Goal: Transaction & Acquisition: Download file/media

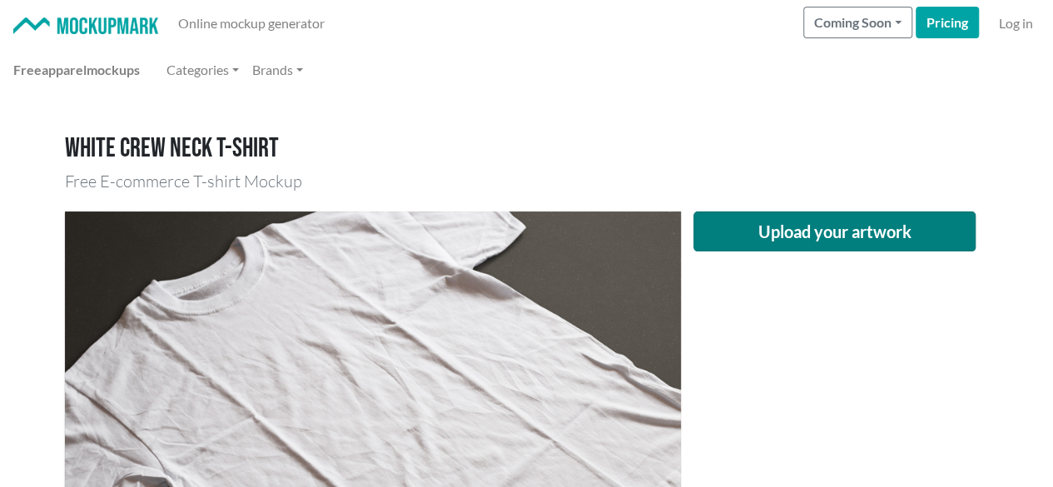
drag, startPoint x: 953, startPoint y: 305, endPoint x: 908, endPoint y: 245, distance: 74.2
click at [953, 305] on div "Upload your artwork" at bounding box center [835, 416] width 308 height 410
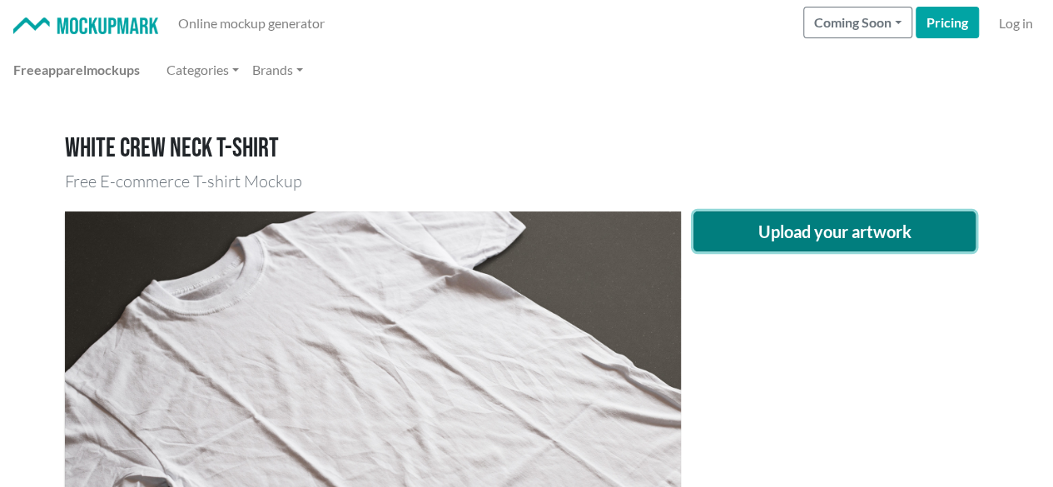
click at [891, 235] on button "Upload your artwork" at bounding box center [834, 231] width 283 height 40
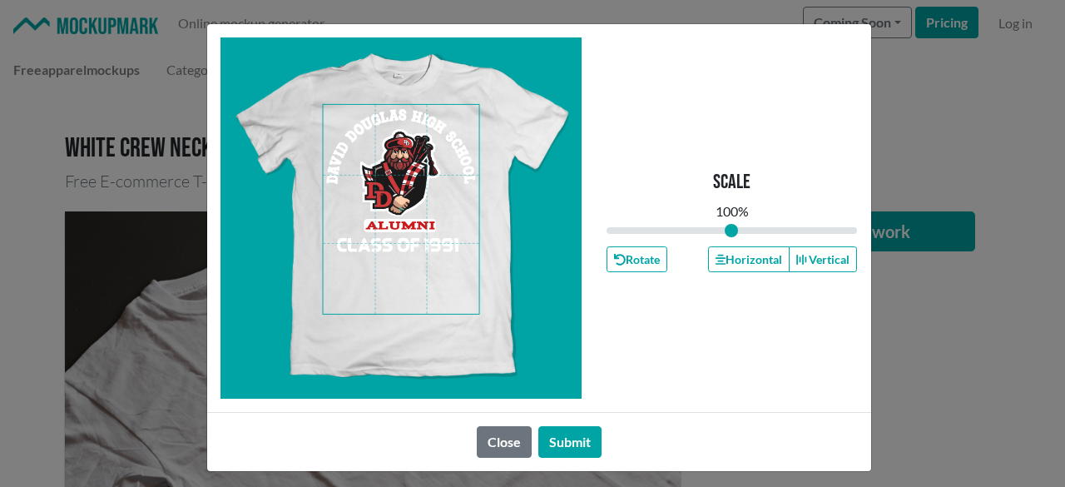
click at [408, 151] on span at bounding box center [401, 209] width 156 height 209
click at [751, 255] on button "Horizontal" at bounding box center [749, 259] width 82 height 26
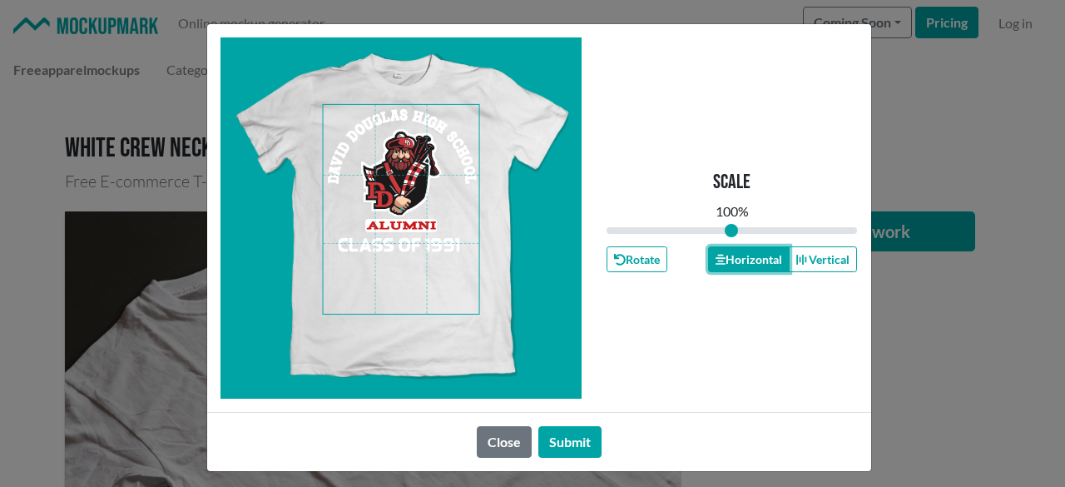
click at [750, 255] on button "Horizontal" at bounding box center [749, 259] width 82 height 26
click at [748, 255] on button "Horizontal" at bounding box center [749, 259] width 82 height 26
click at [553, 444] on button "Submit" at bounding box center [569, 442] width 63 height 32
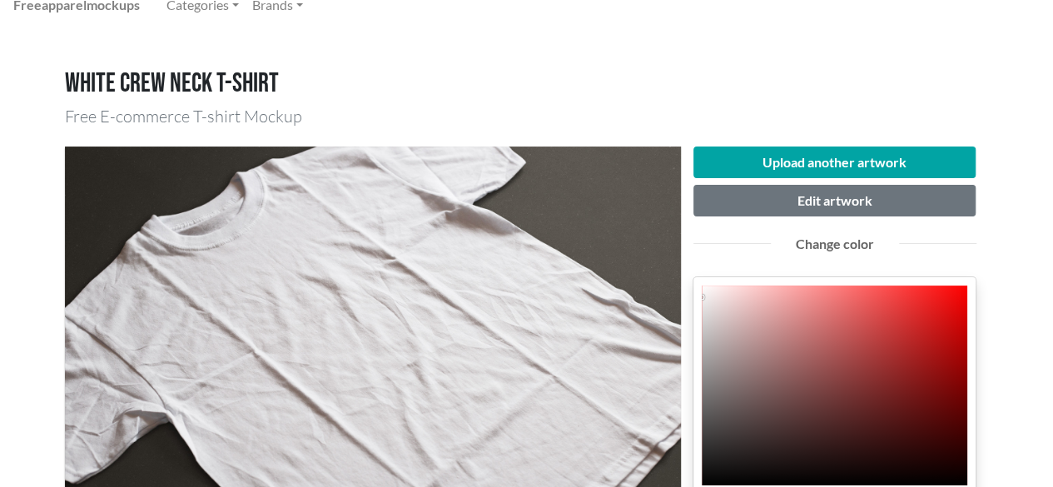
scroll to position [166, 0]
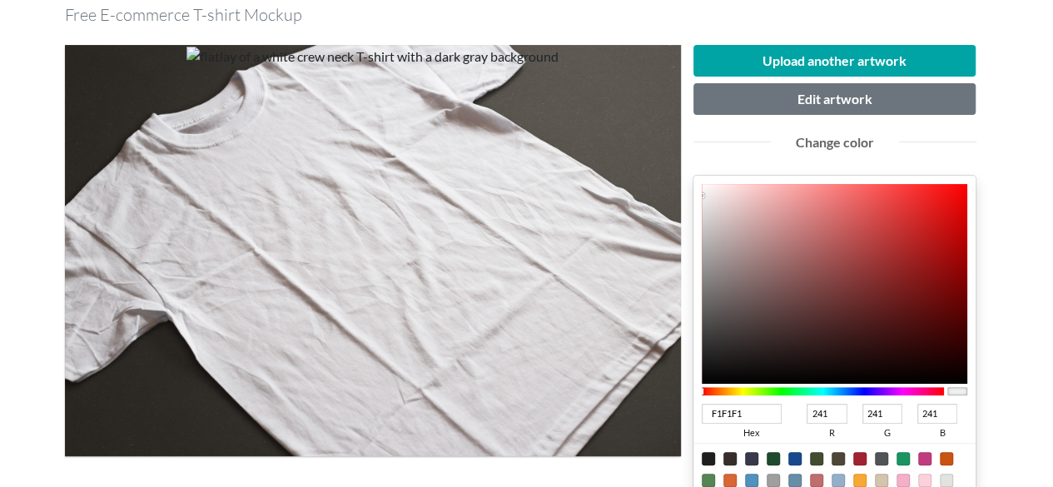
type input "C41515"
type input "196"
type input "21"
type input "C40707"
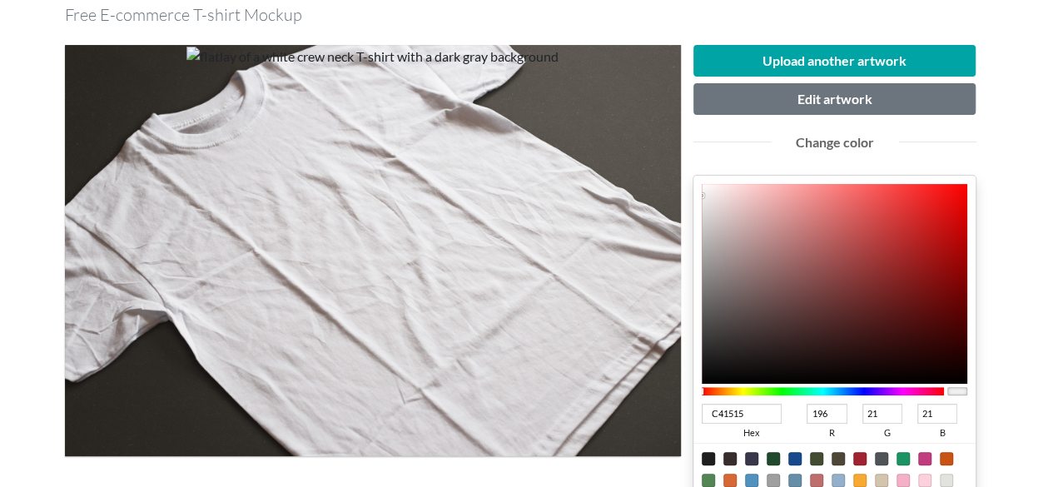
type input "7"
type input "C60000"
type input "198"
type input "0"
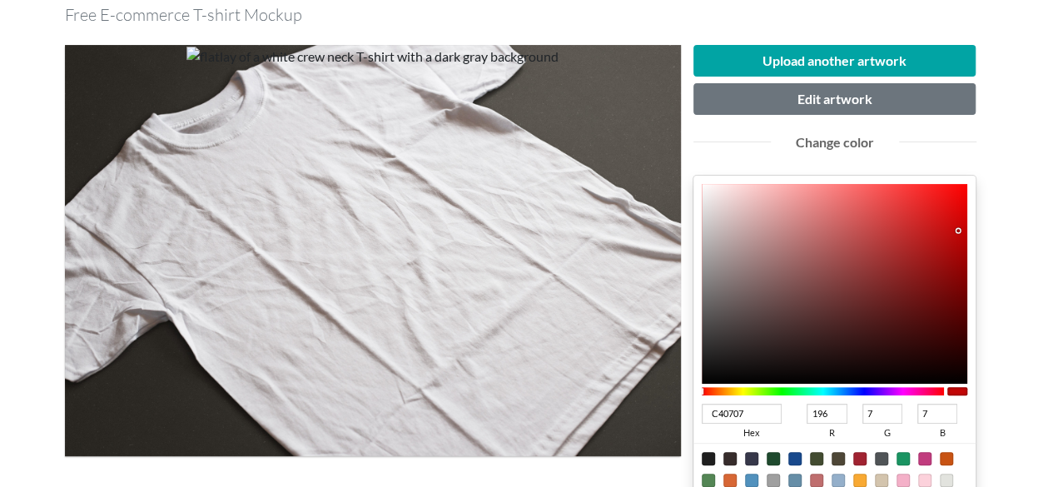
type input "0"
type input "C90000"
type input "201"
type input "CD0000"
type input "205"
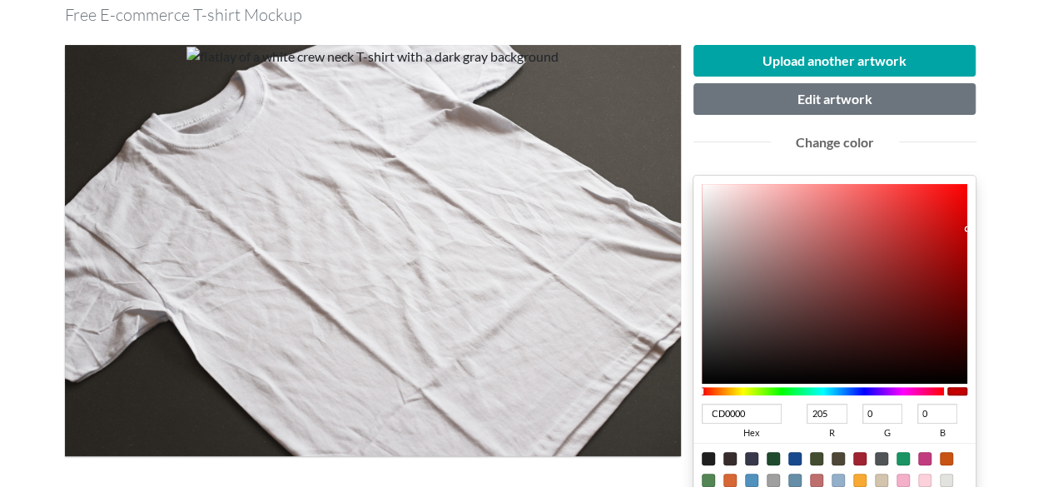
drag, startPoint x: 939, startPoint y: 229, endPoint x: 1002, endPoint y: 222, distance: 63.6
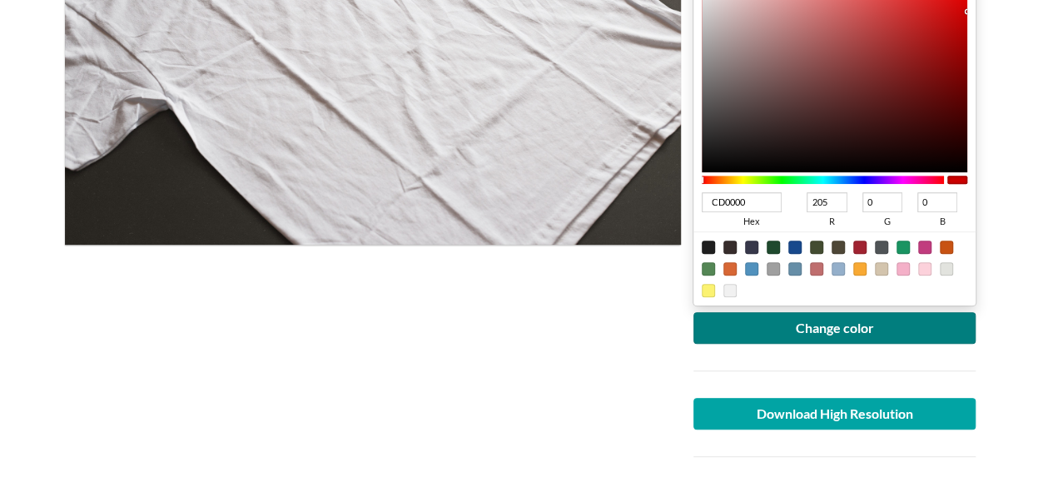
scroll to position [416, 0]
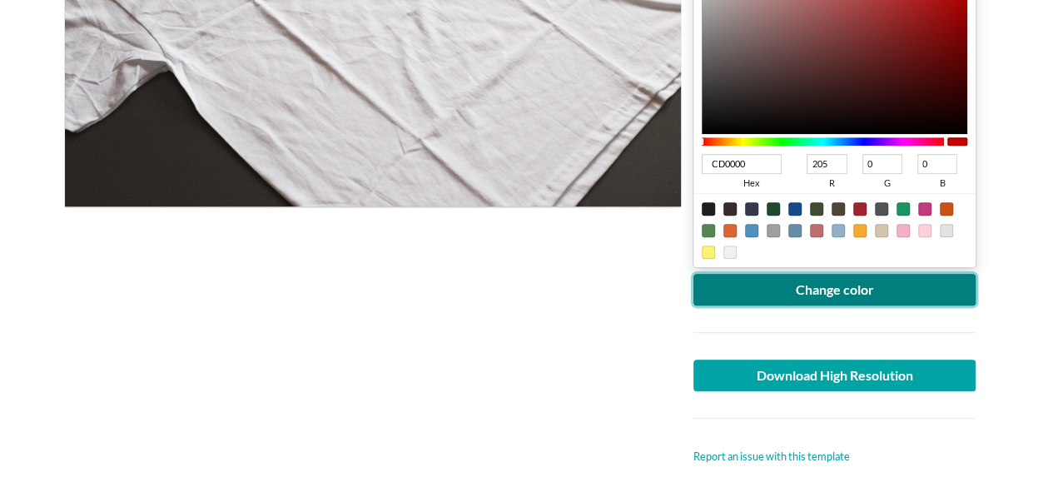
click at [939, 300] on button "Change color" at bounding box center [834, 290] width 283 height 32
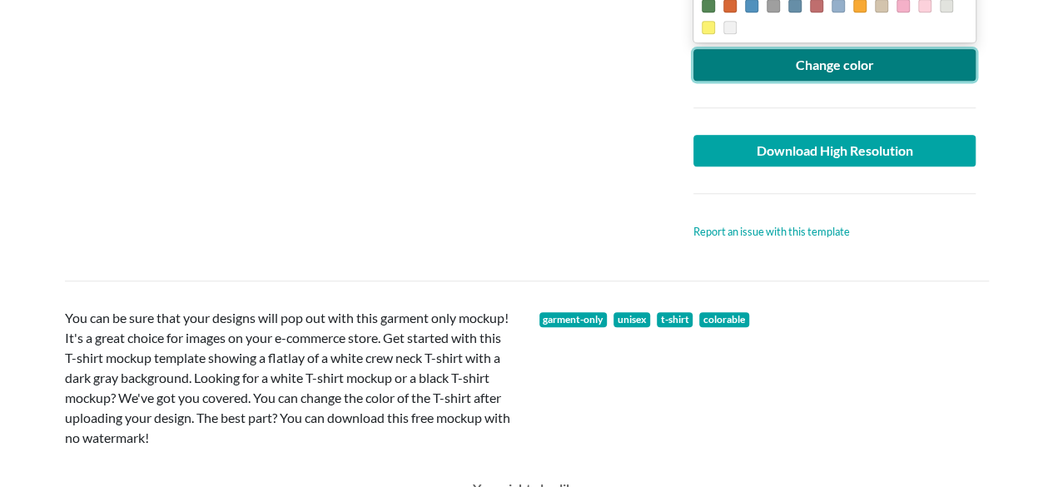
scroll to position [666, 0]
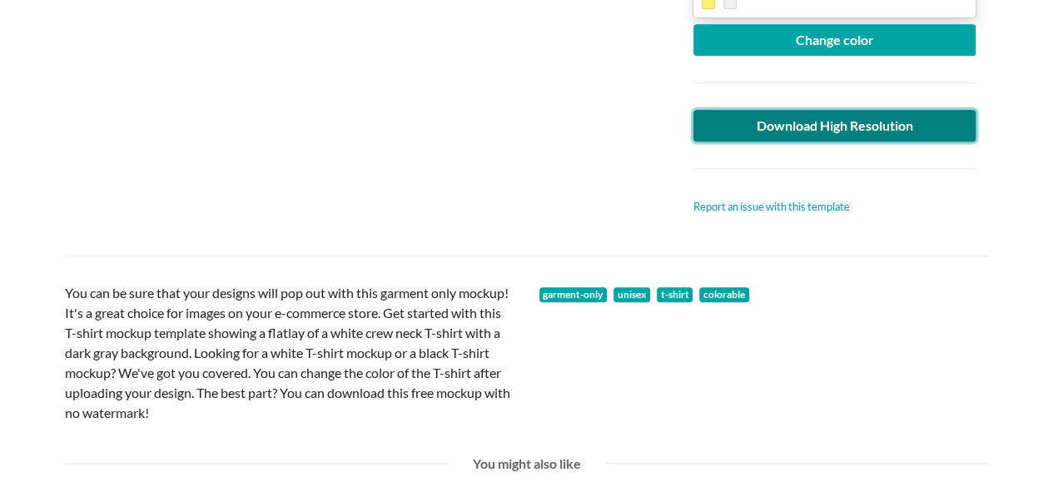
click at [931, 124] on link "Download High Resolution" at bounding box center [834, 126] width 283 height 32
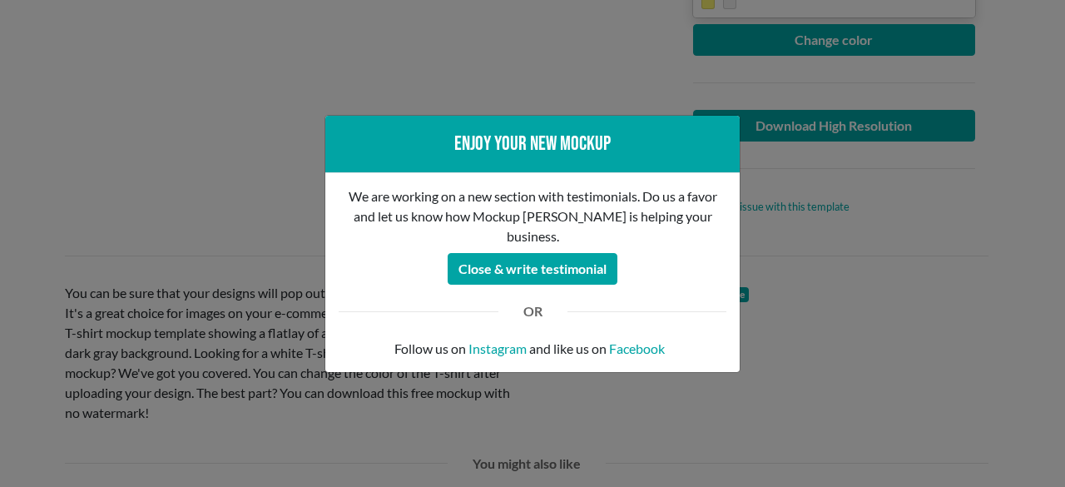
click at [52, 124] on div "Enjoy your new mockup We are working on a new section with testimonials. Do us …" at bounding box center [532, 243] width 1065 height 487
